Goal: Information Seeking & Learning: Learn about a topic

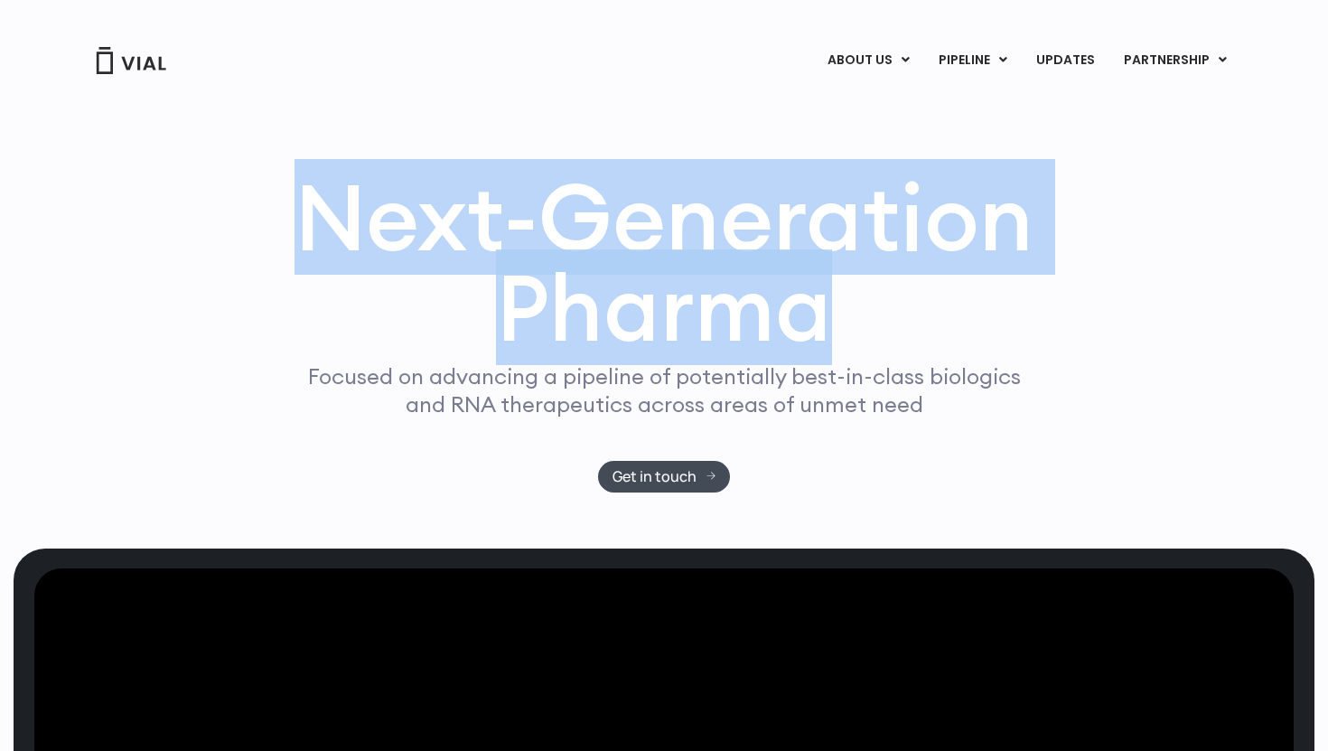
click at [1165, 372] on div "Next-Generation Pharma Focused on advancing a pipeline of potentially best-in-c…" at bounding box center [664, 332] width 1157 height 321
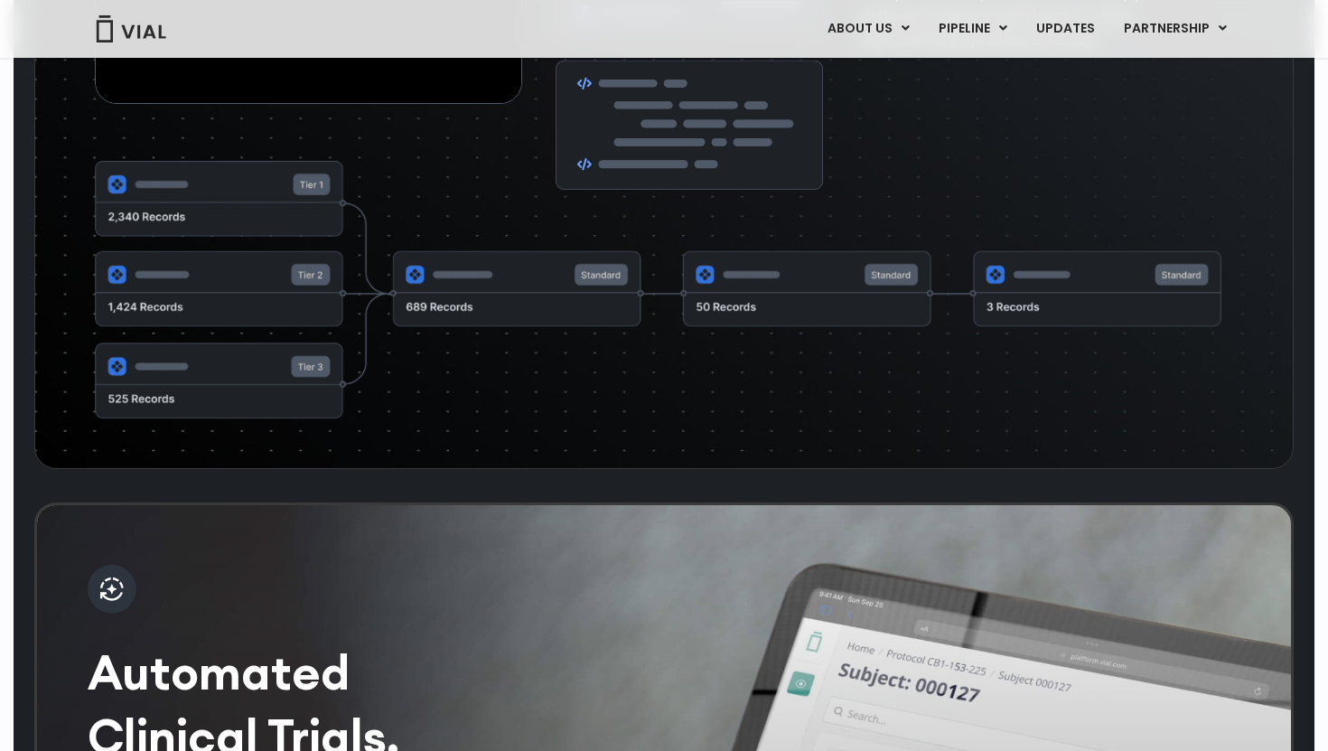
scroll to position [3050, 0]
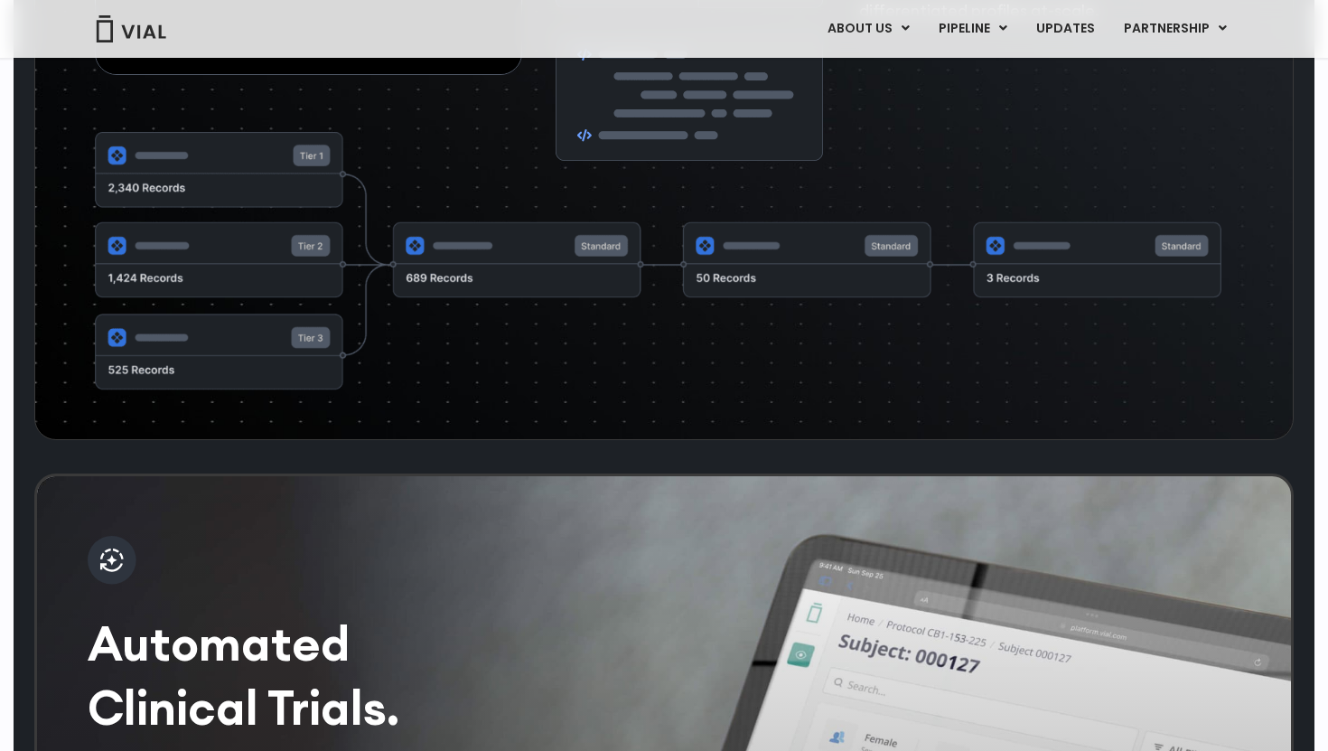
click at [961, 321] on img at bounding box center [658, 261] width 1127 height 259
click at [1051, 302] on img at bounding box center [658, 261] width 1127 height 259
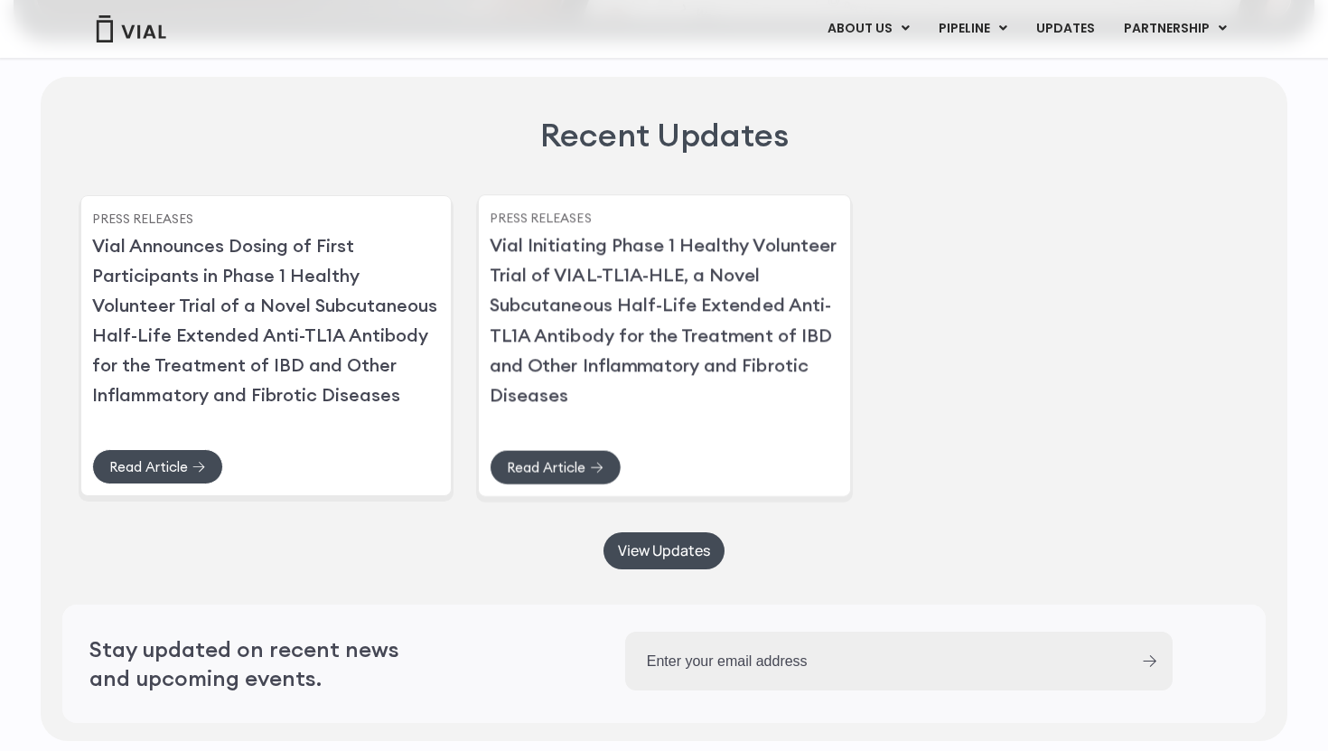
scroll to position [3774, 0]
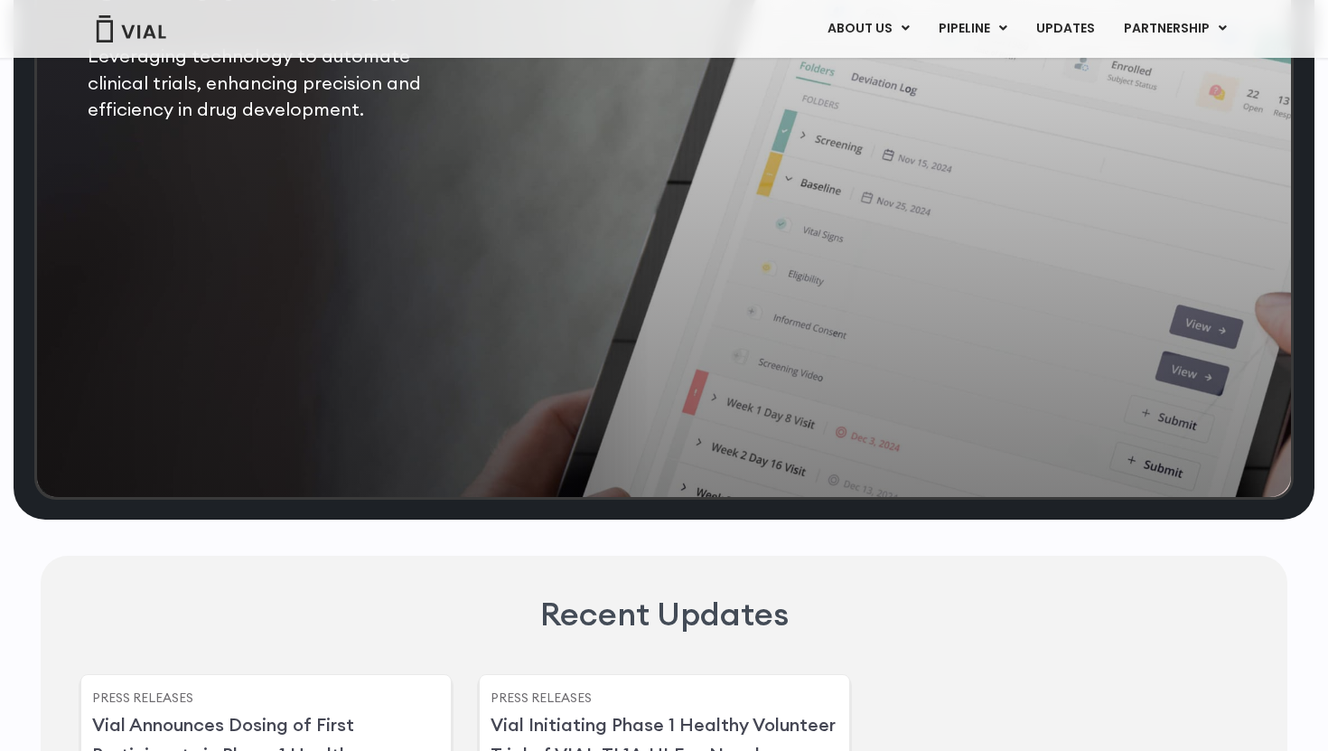
click at [714, 286] on div "Automated Clinical Trials. Leveraging technology to automate clinical trials, e…" at bounding box center [664, 124] width 1260 height 751
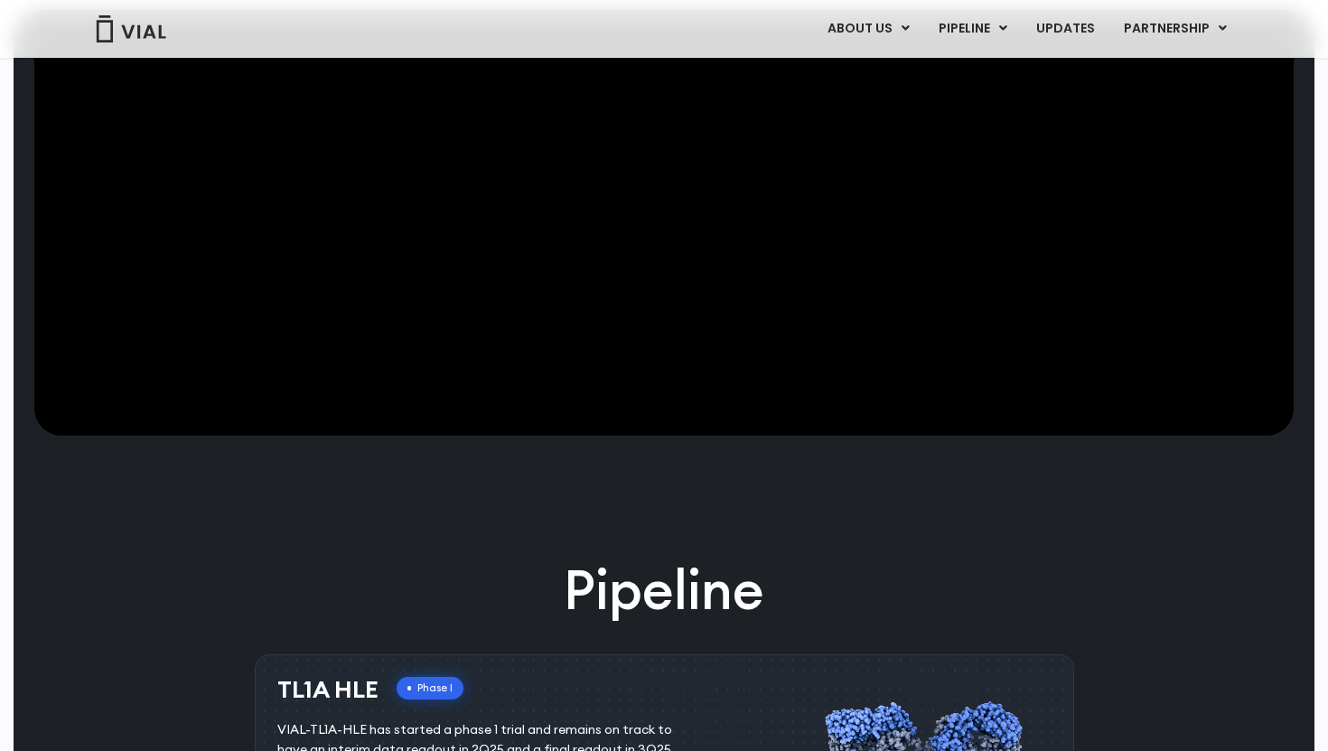
scroll to position [0, 0]
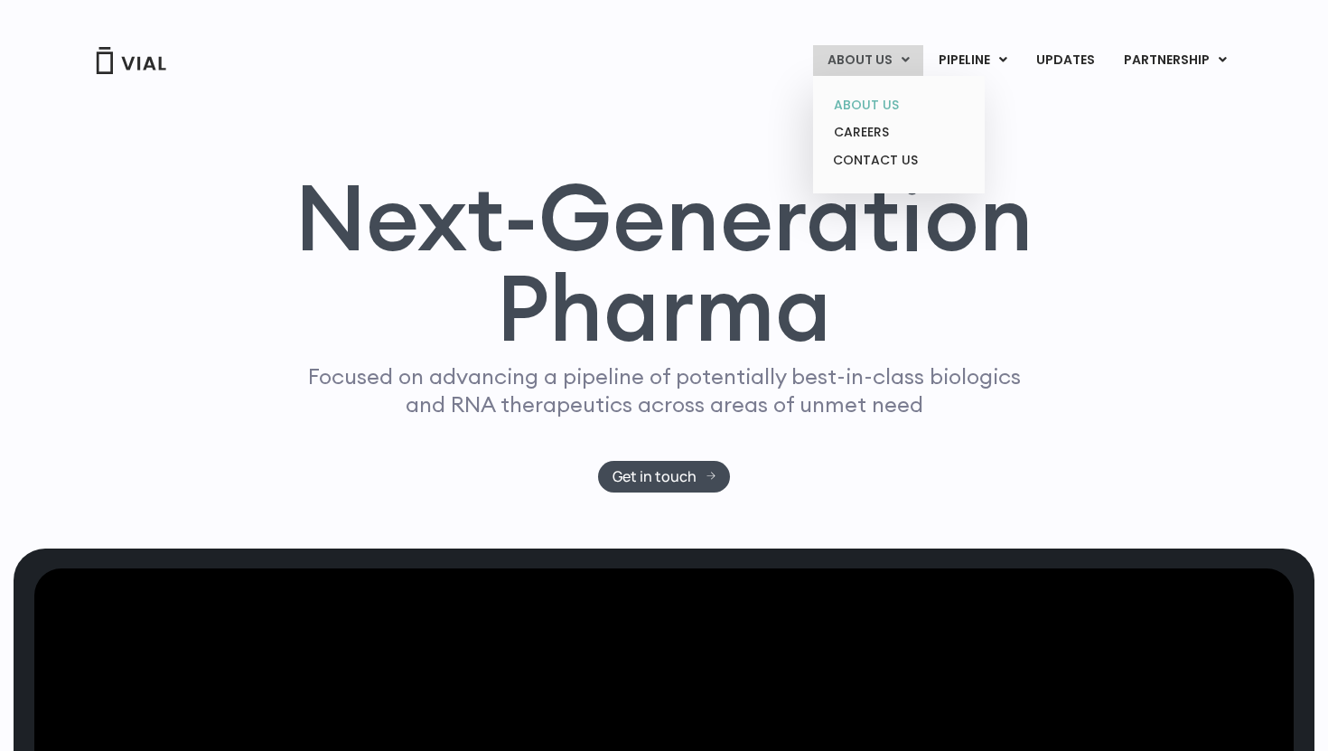
click at [891, 99] on link "ABOUT US" at bounding box center [899, 105] width 158 height 28
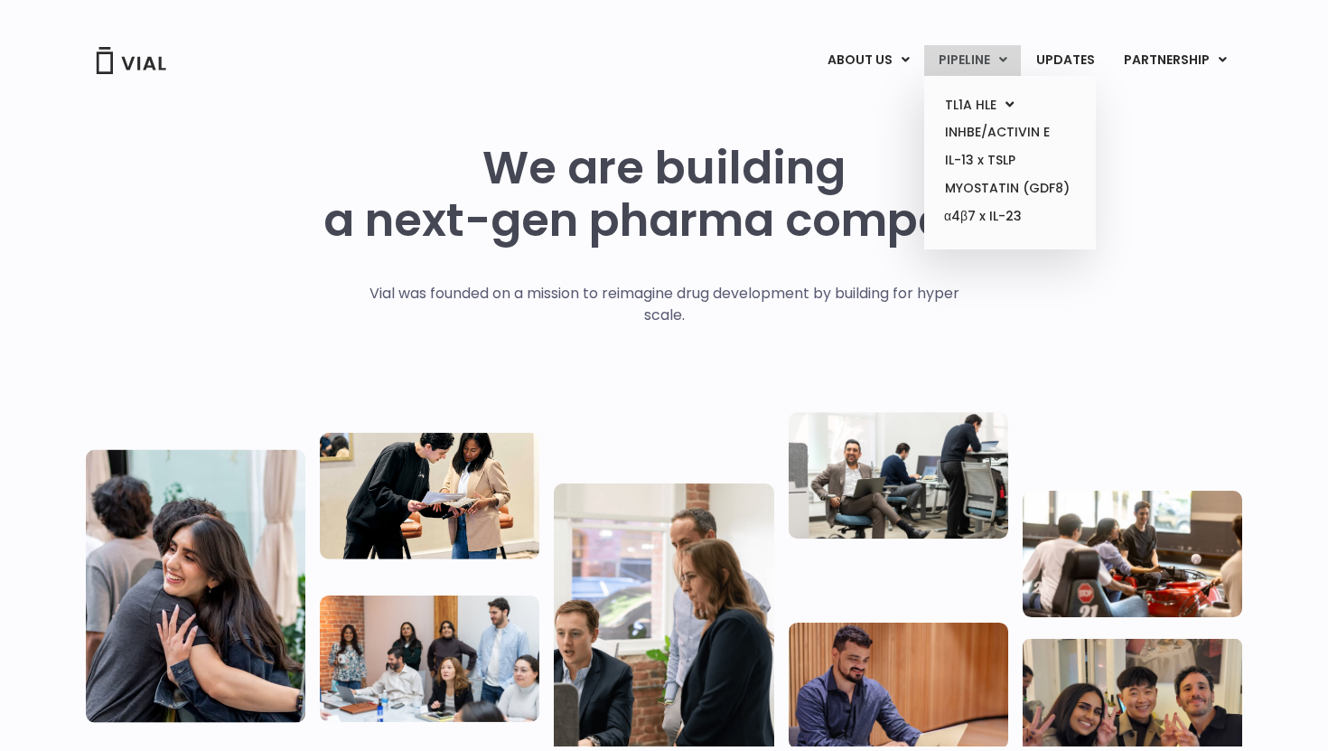
click at [964, 54] on link "PIPELINE" at bounding box center [972, 60] width 97 height 31
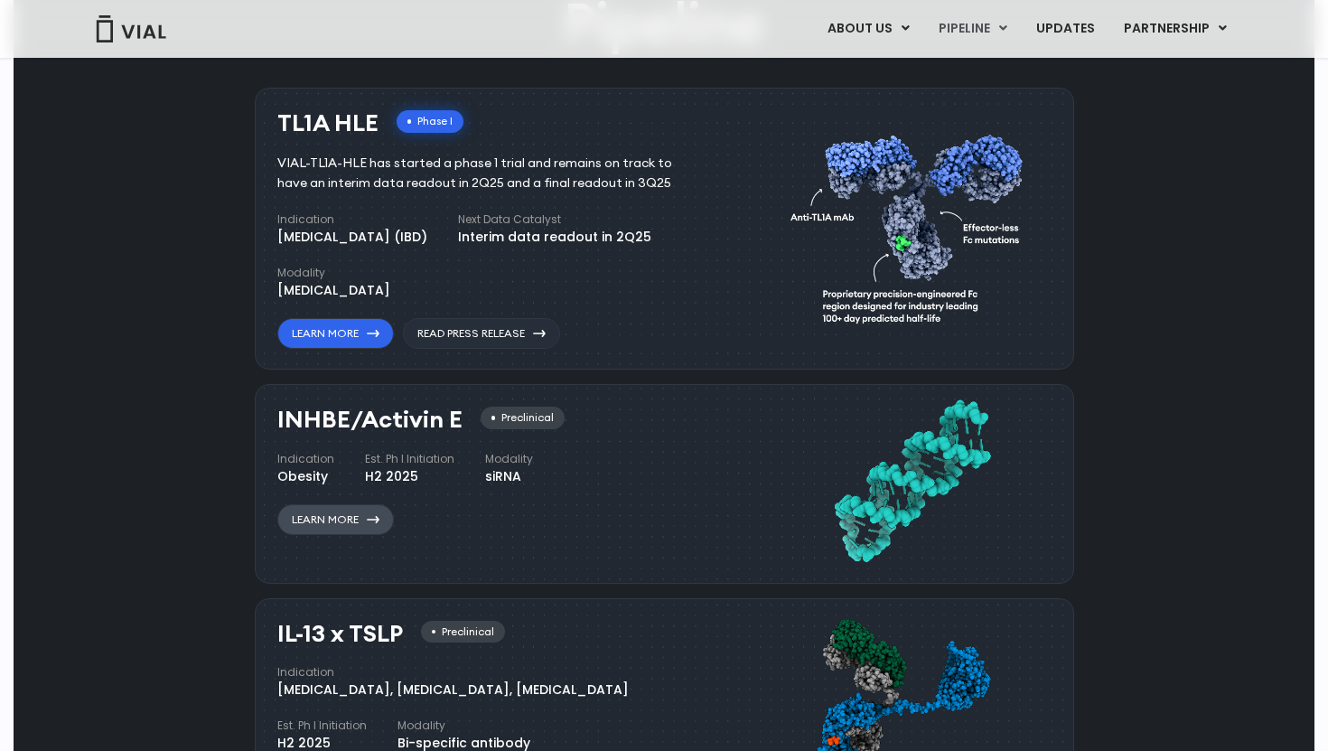
scroll to position [926, 0]
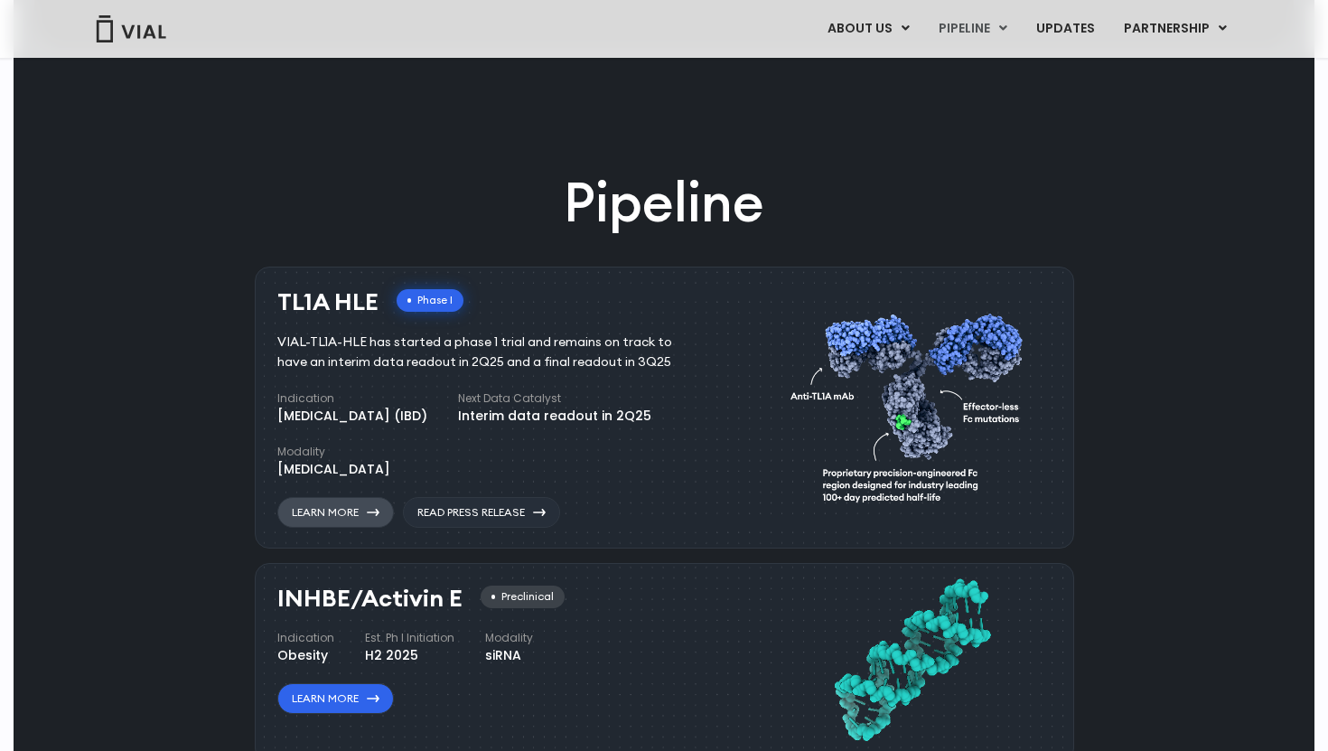
click at [338, 512] on link "Learn More" at bounding box center [335, 512] width 117 height 31
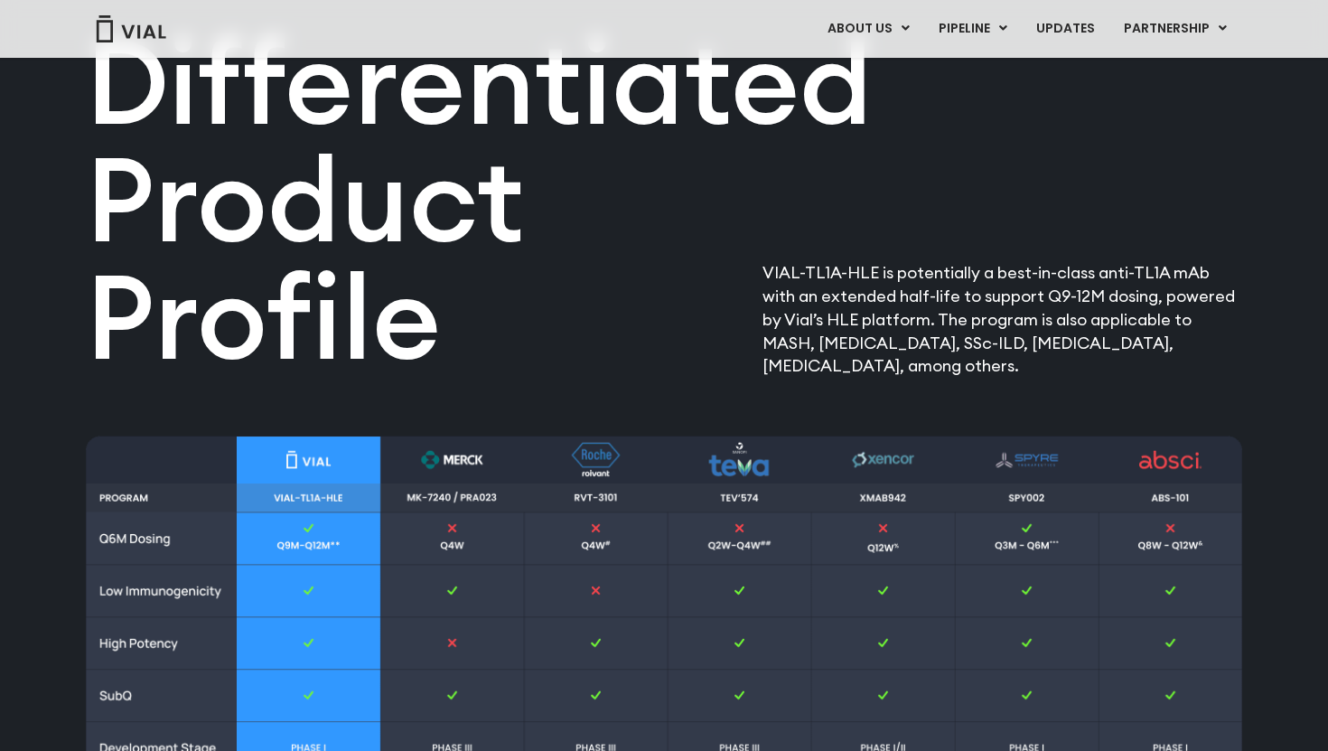
scroll to position [1833, 0]
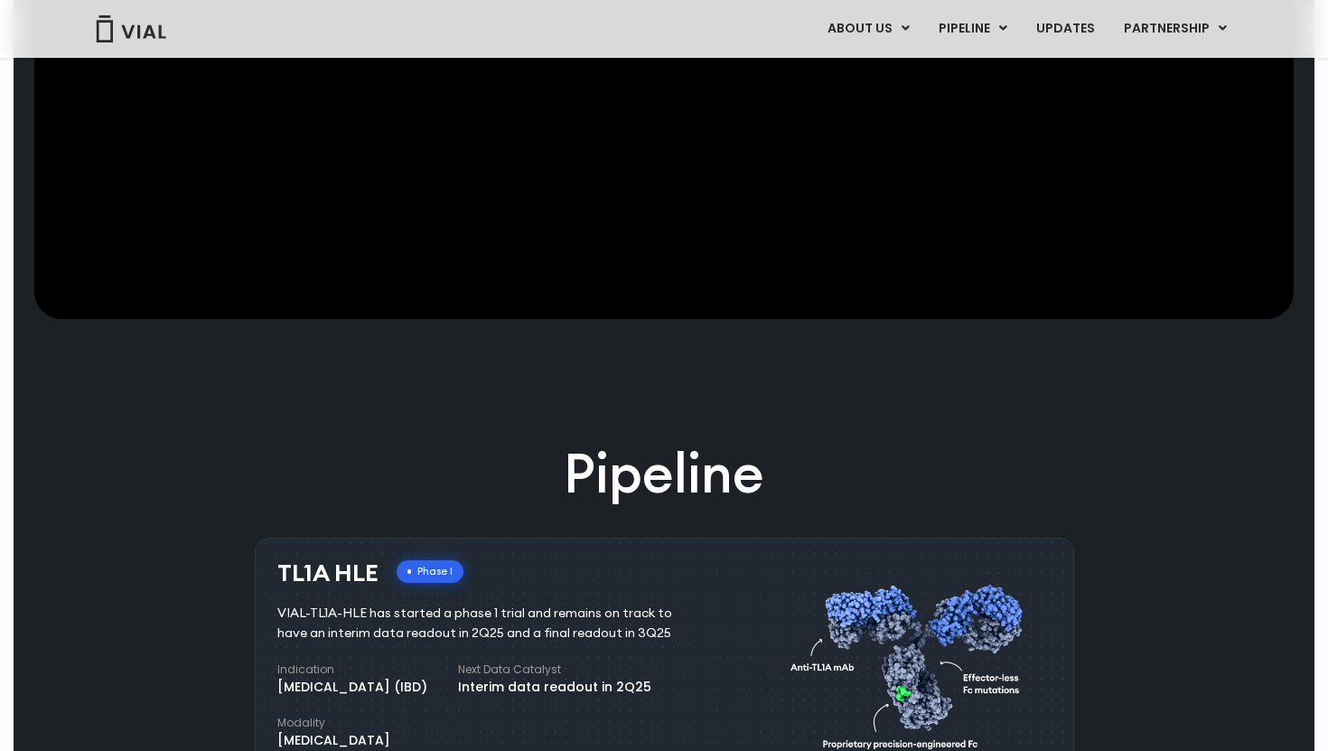
scroll to position [651, 0]
